Goal: Find specific page/section

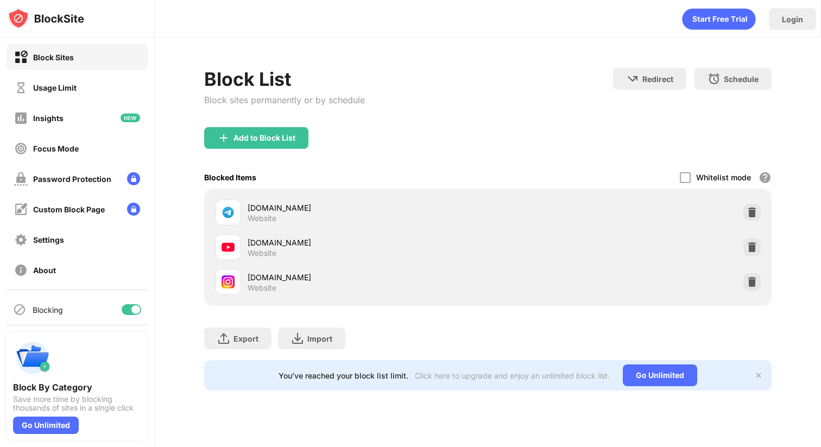
click at [124, 313] on div at bounding box center [132, 309] width 20 height 11
